Goal: Find specific page/section: Find specific page/section

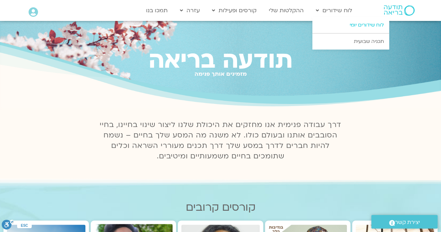
click at [352, 23] on link "לוח שידורים יומי" at bounding box center [351, 25] width 77 height 16
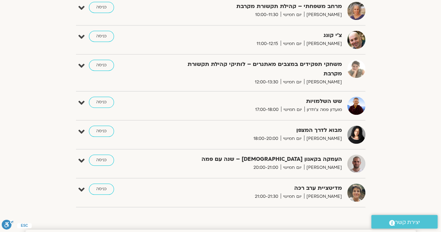
scroll to position [279, 0]
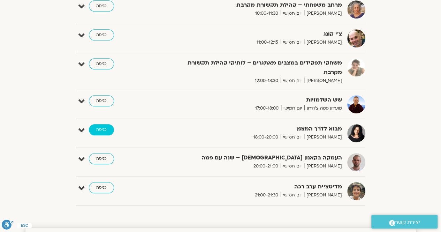
click at [98, 132] on link "כניסה" at bounding box center [101, 129] width 25 height 11
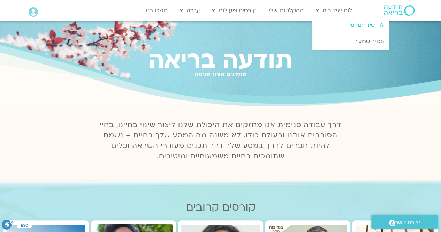
click at [364, 26] on link "לוח שידורים יומי" at bounding box center [351, 25] width 77 height 16
